Goal: Task Accomplishment & Management: Use online tool/utility

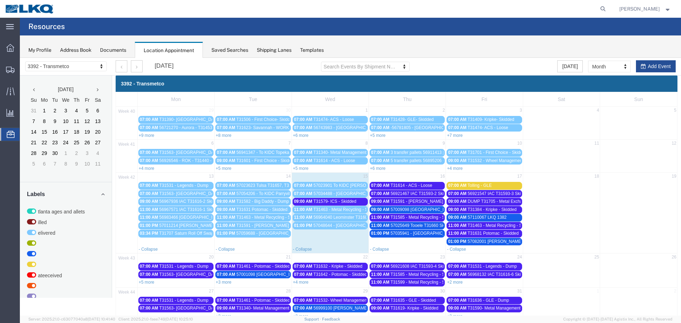
click at [338, 199] on span "T31579- ICS - Skidded" at bounding box center [335, 201] width 43 height 5
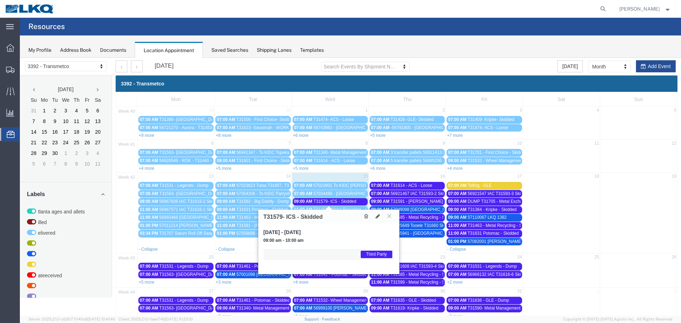
click at [413, 184] on span "T31614 - ACS - Loose" at bounding box center [411, 185] width 42 height 5
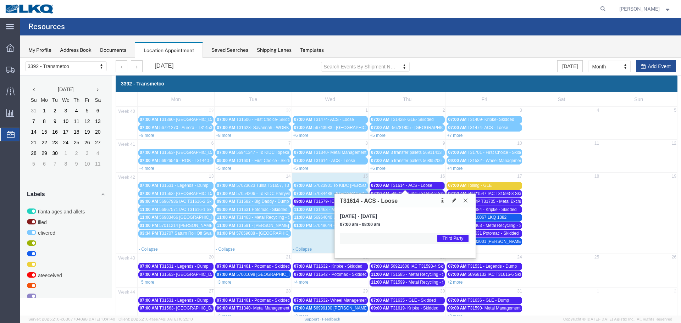
click at [466, 200] on icon at bounding box center [466, 200] width 4 height 4
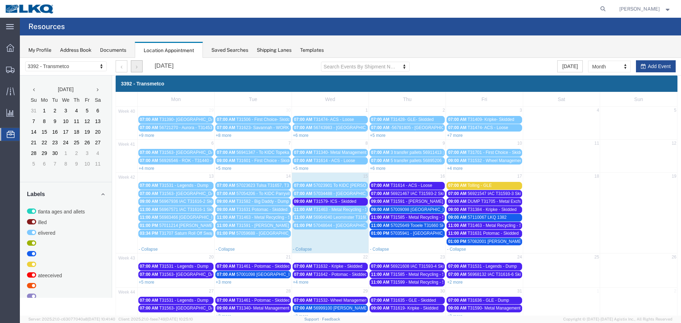
click at [138, 69] on button "button" at bounding box center [137, 66] width 12 height 12
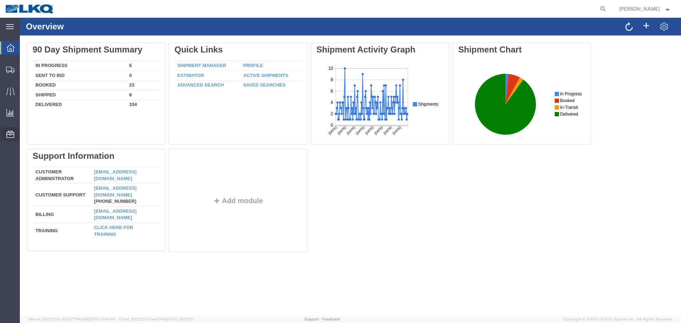
click at [0, 0] on span "Location Appointment" at bounding box center [0, 0] width 0 height 0
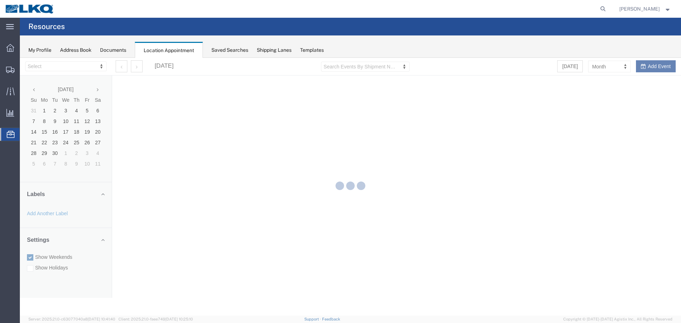
select select "28018"
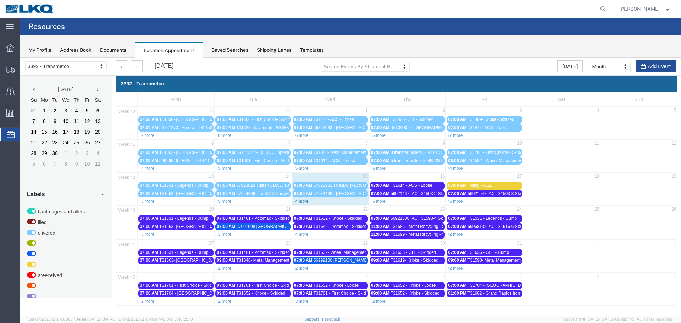
click at [303, 200] on link "+4 more" at bounding box center [301, 201] width 16 height 5
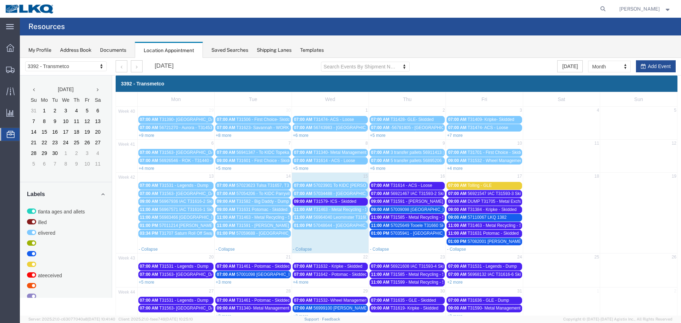
click at [325, 201] on span "T31579- ICS - Skidded" at bounding box center [335, 201] width 43 height 5
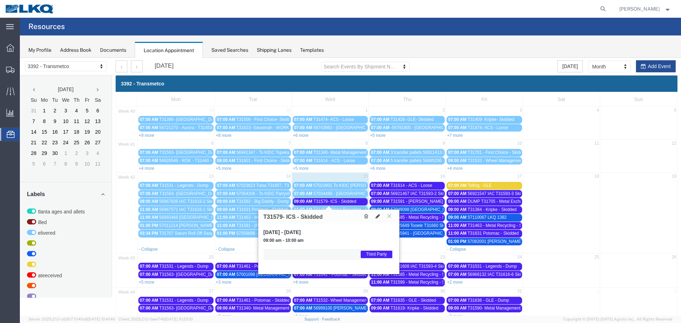
click at [377, 218] on icon at bounding box center [378, 216] width 4 height 5
select select "1"
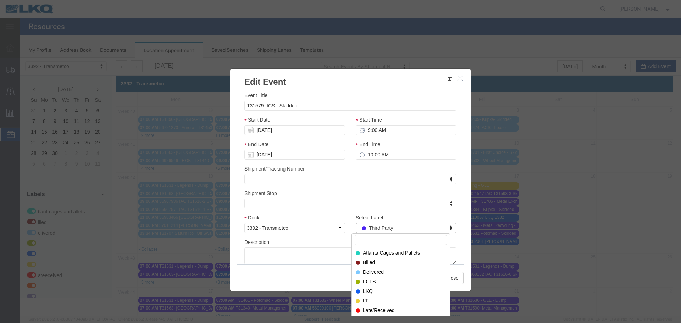
drag, startPoint x: 393, startPoint y: 228, endPoint x: 412, endPoint y: 229, distance: 19.2
select select "40"
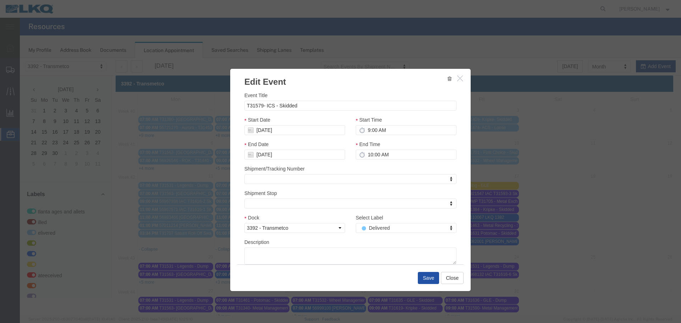
click at [426, 277] on button "Save" at bounding box center [428, 278] width 21 height 12
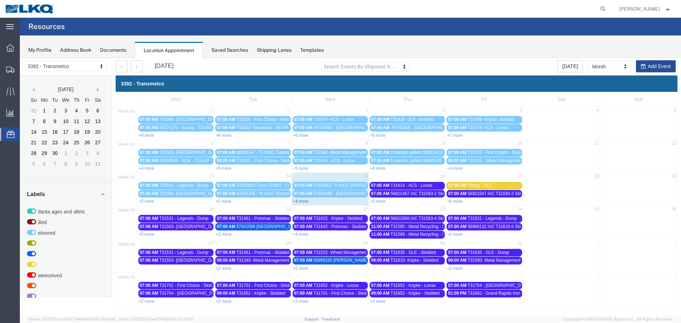
click at [305, 200] on link "+4 more" at bounding box center [301, 201] width 16 height 5
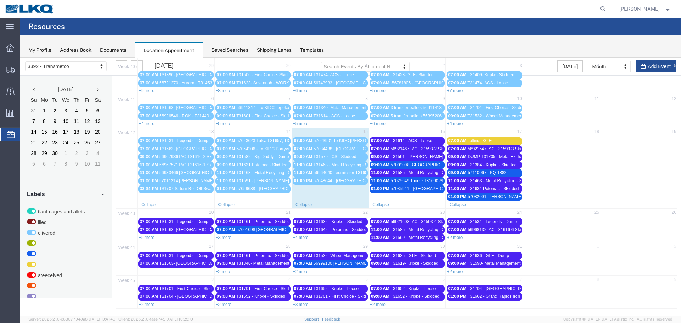
scroll to position [45, 0]
